Goal: Navigation & Orientation: Go to known website

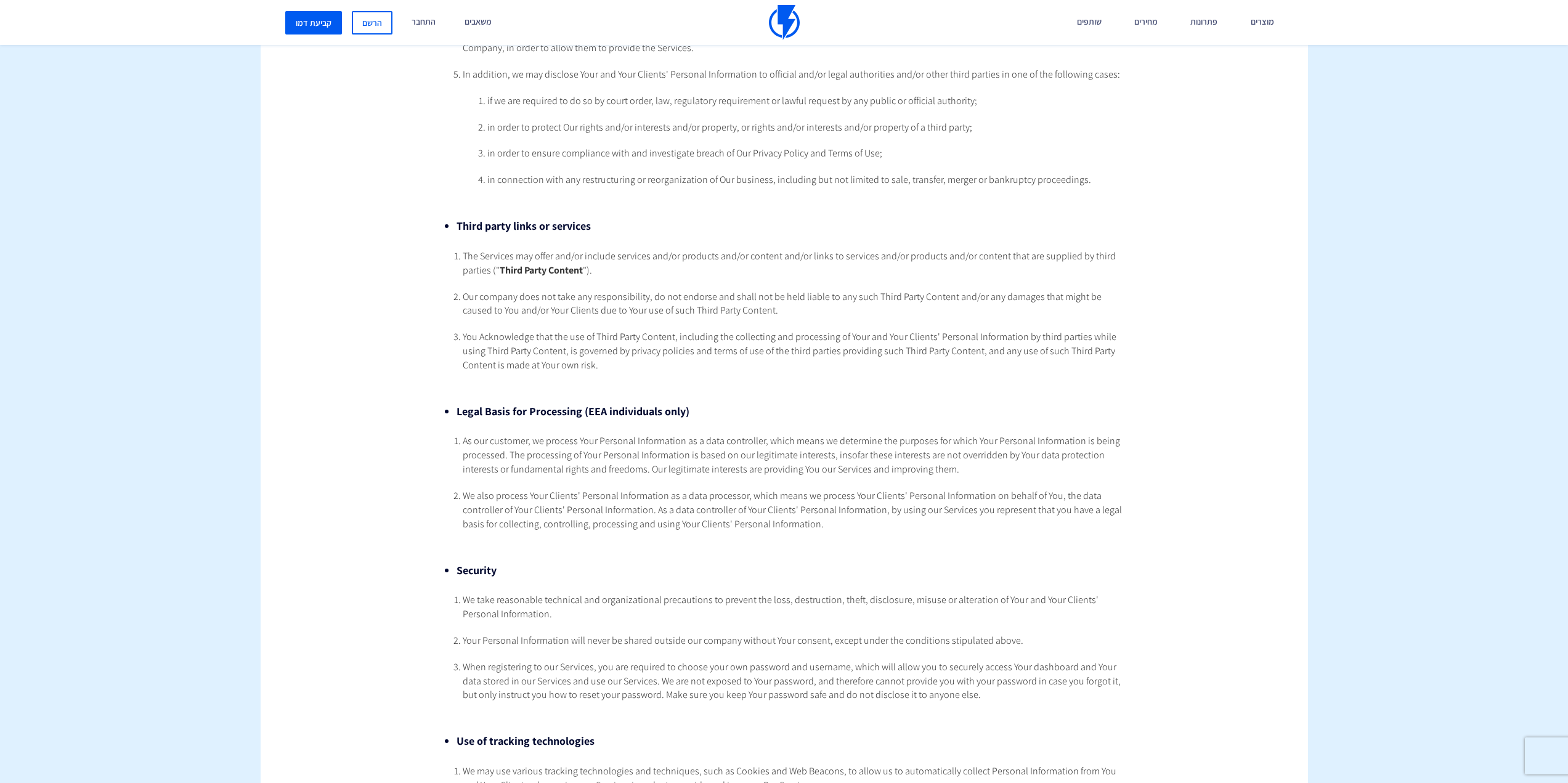
scroll to position [1602, 0]
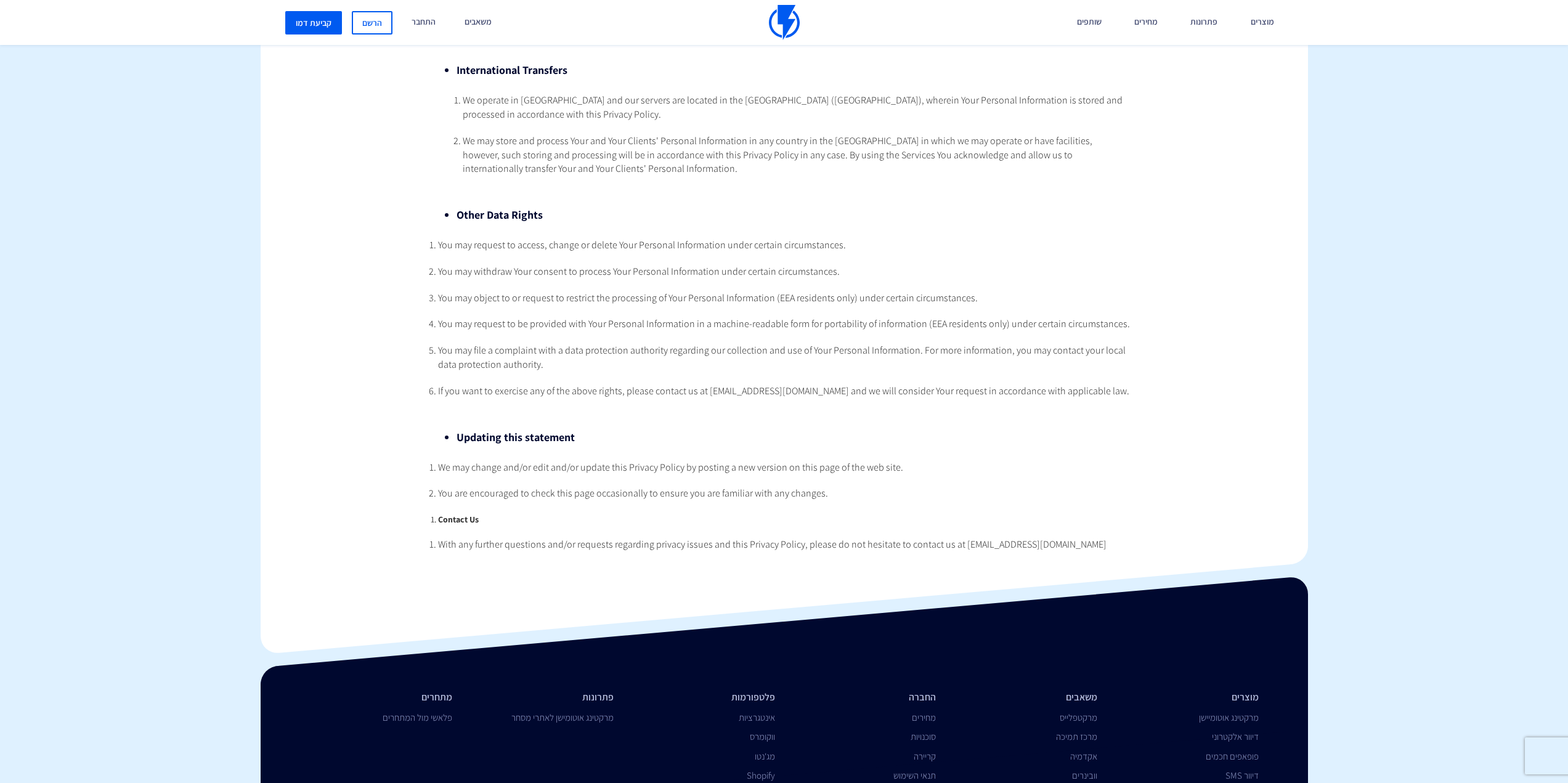
scroll to position [2477, 0]
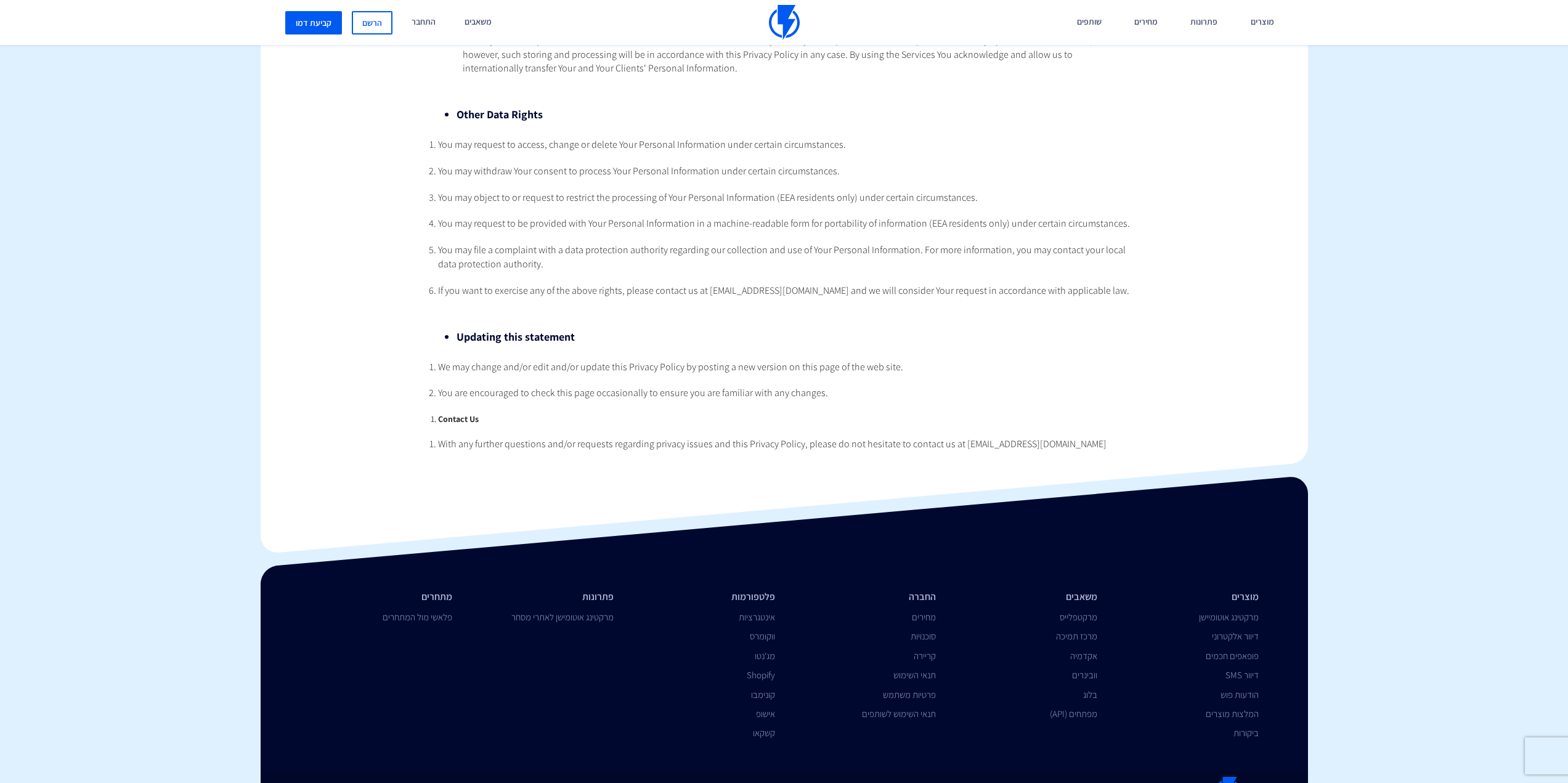
click at [752, 777] on link "Switch to English" at bounding box center [775, 787] width 58 height 21
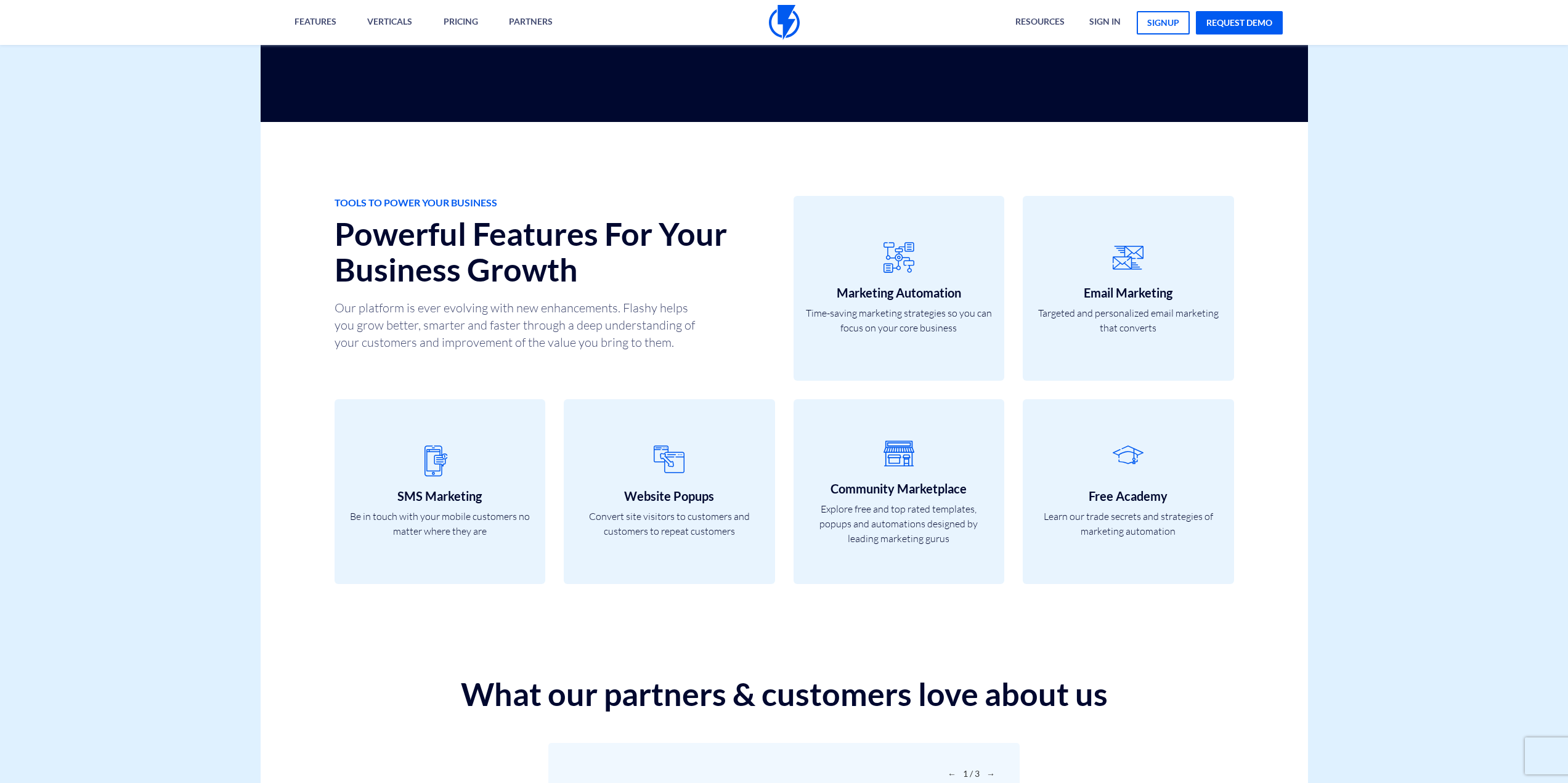
scroll to position [4151, 0]
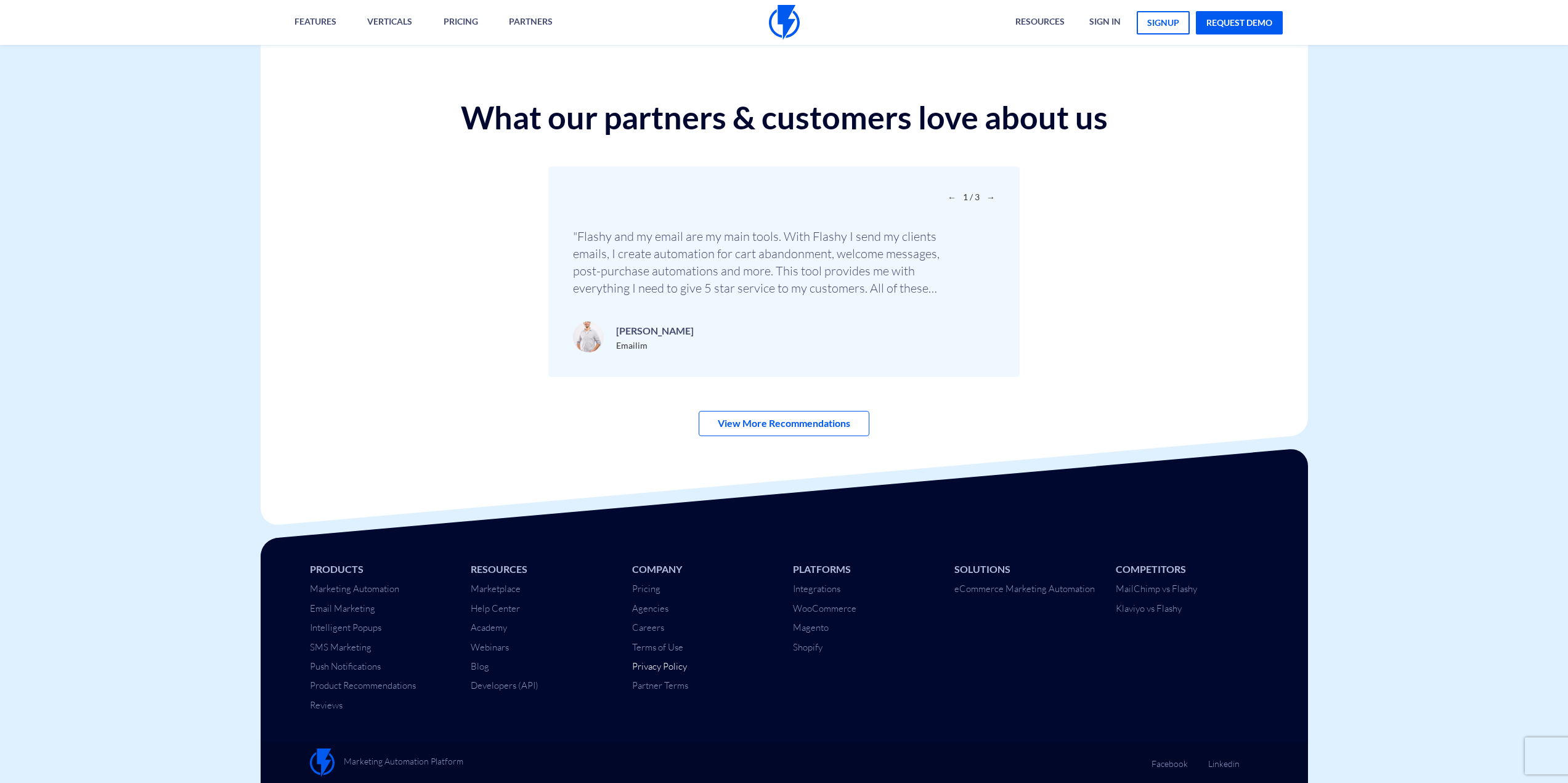
click at [657, 671] on link "Privacy Policy" at bounding box center [660, 666] width 55 height 12
